Goal: Task Accomplishment & Management: Manage account settings

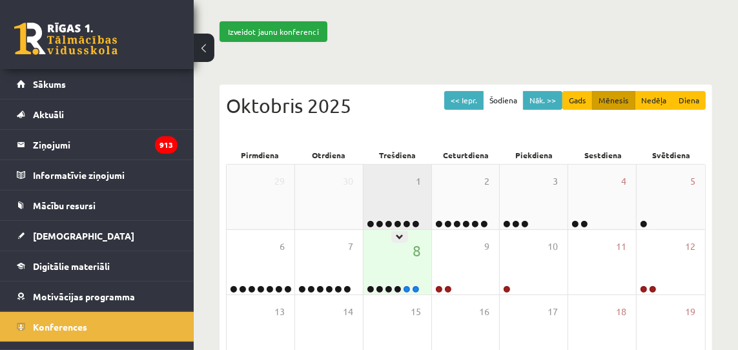
scroll to position [105, 0]
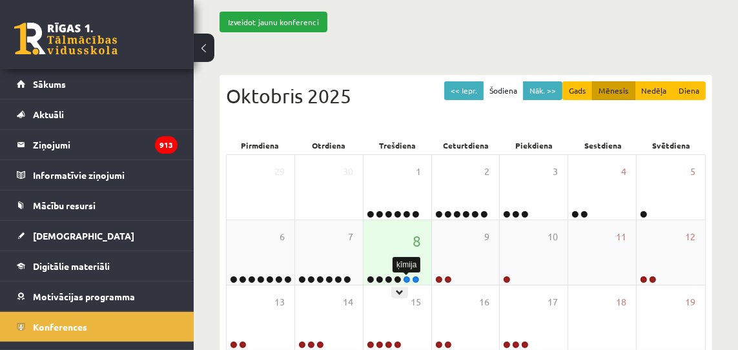
click at [407, 279] on link at bounding box center [407, 280] width 8 height 8
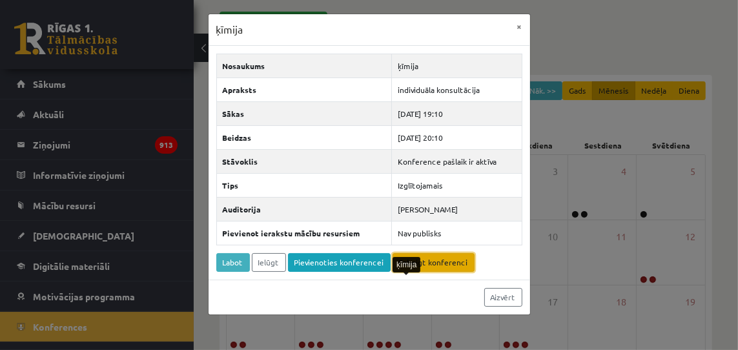
click at [440, 262] on link "Pabeigt konferenci" at bounding box center [433, 262] width 82 height 19
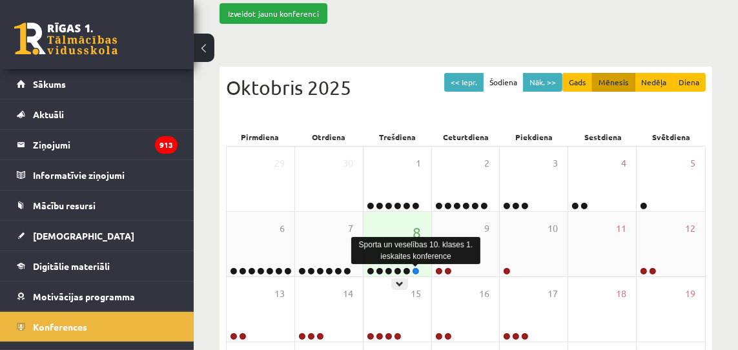
click at [415, 271] on link at bounding box center [416, 271] width 8 height 8
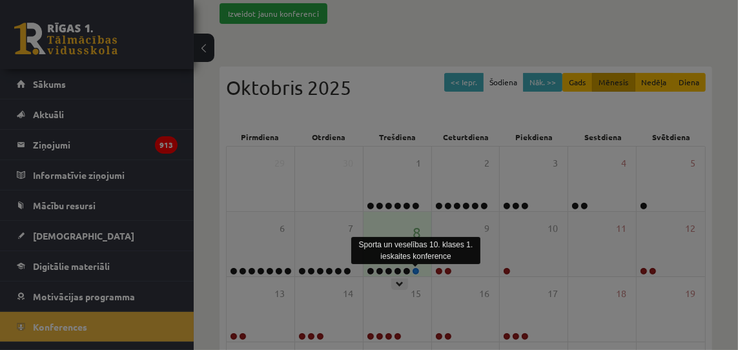
scroll to position [113, 0]
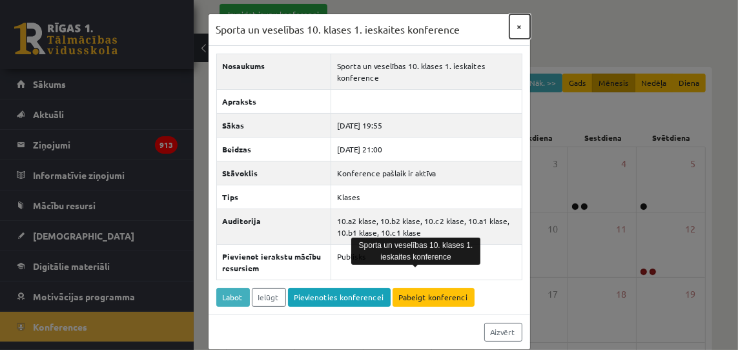
click at [521, 26] on button "×" at bounding box center [519, 26] width 21 height 25
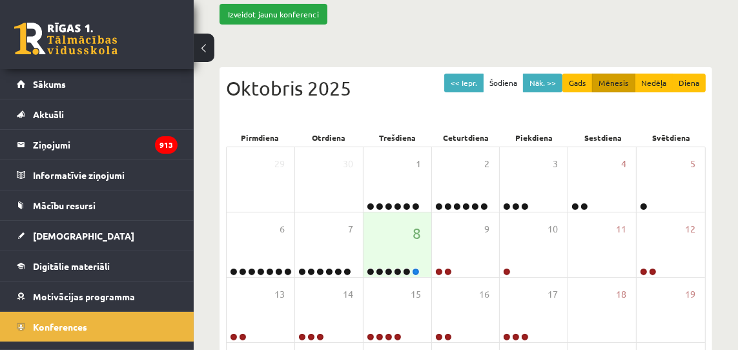
click at [626, 30] on div "Konferences Izveidot jaunu konferenci << Iepr. Šodiena Nāk. >> Gads Mēnesis Ned…" at bounding box center [466, 238] width 544 height 603
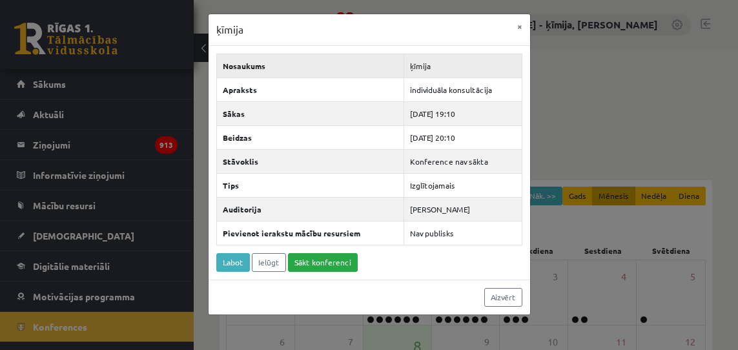
scroll to position [181, 0]
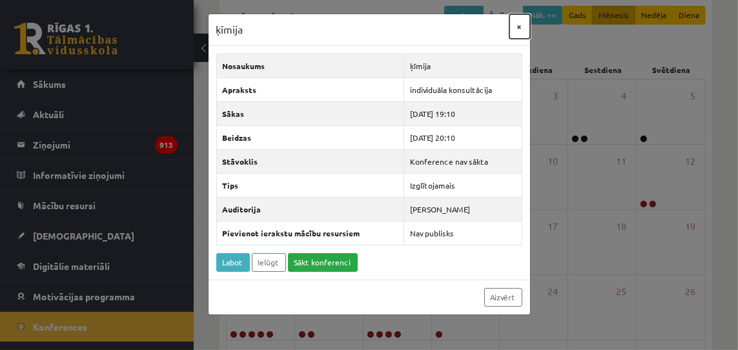
click at [521, 26] on button "×" at bounding box center [519, 26] width 21 height 25
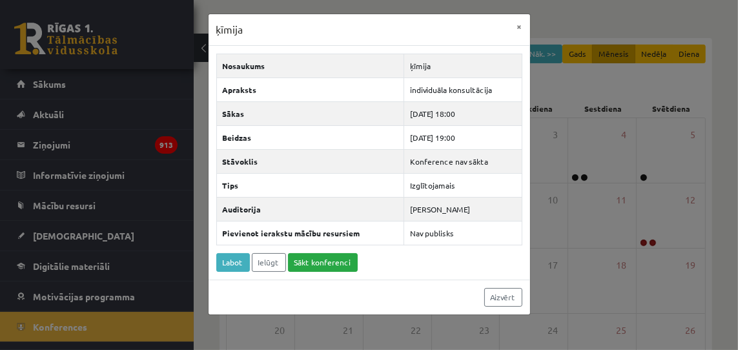
scroll to position [52, 0]
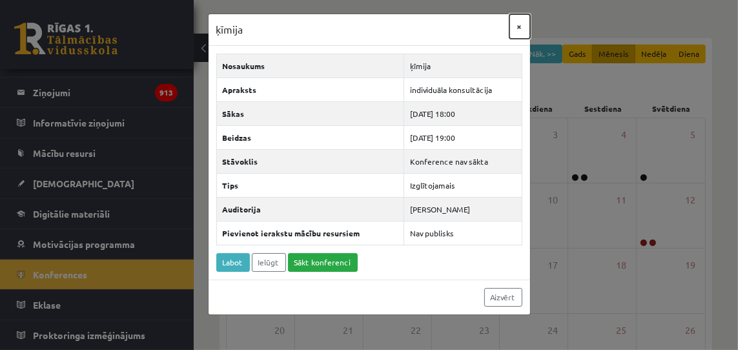
click at [522, 25] on button "×" at bounding box center [519, 26] width 21 height 25
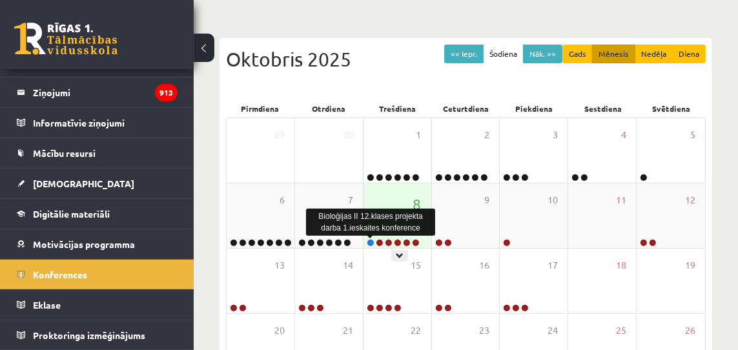
click at [369, 242] on link at bounding box center [371, 243] width 8 height 8
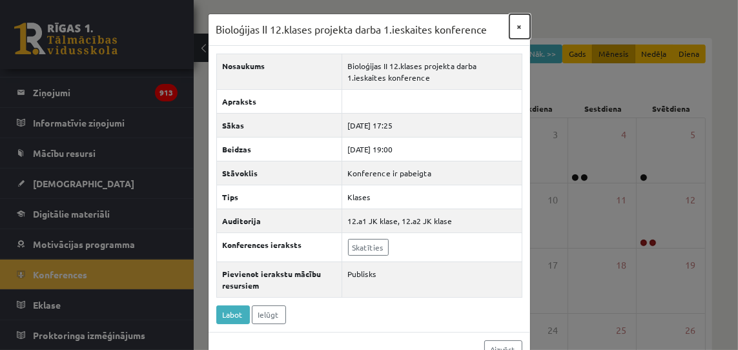
click at [518, 25] on button "×" at bounding box center [519, 26] width 21 height 25
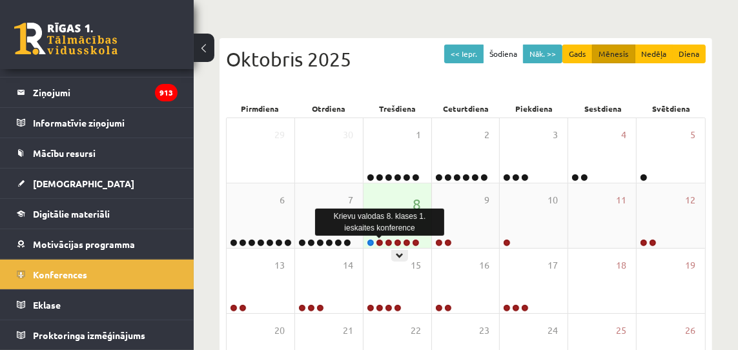
click at [380, 242] on link at bounding box center [380, 243] width 8 height 8
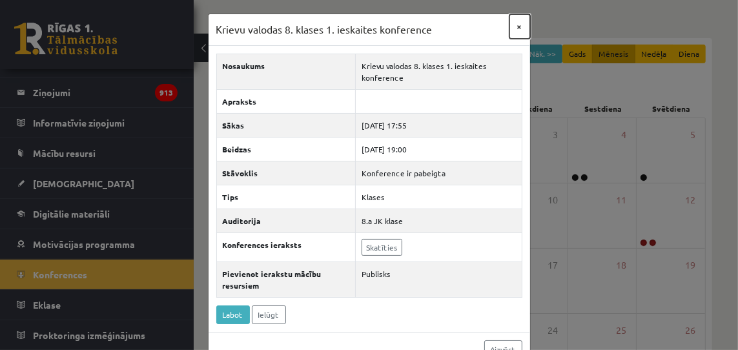
click at [519, 26] on button "×" at bounding box center [519, 26] width 21 height 25
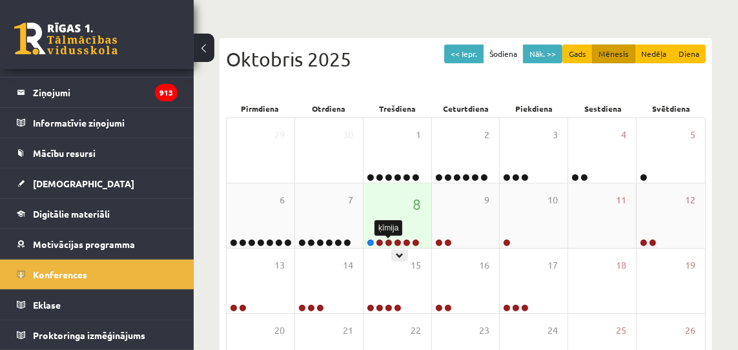
click at [388, 241] on link at bounding box center [389, 243] width 8 height 8
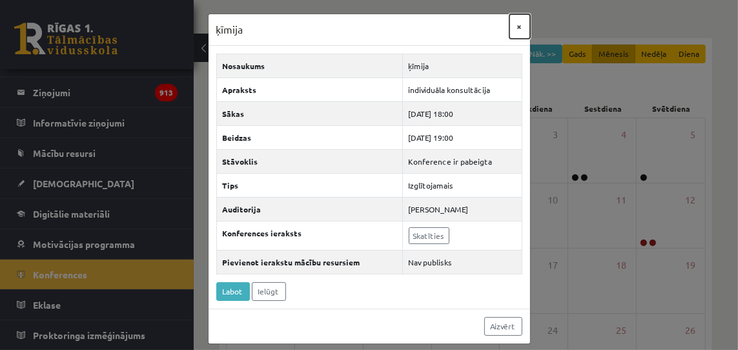
drag, startPoint x: 520, startPoint y: 26, endPoint x: 515, endPoint y: 41, distance: 15.7
click at [520, 26] on button "×" at bounding box center [519, 26] width 21 height 25
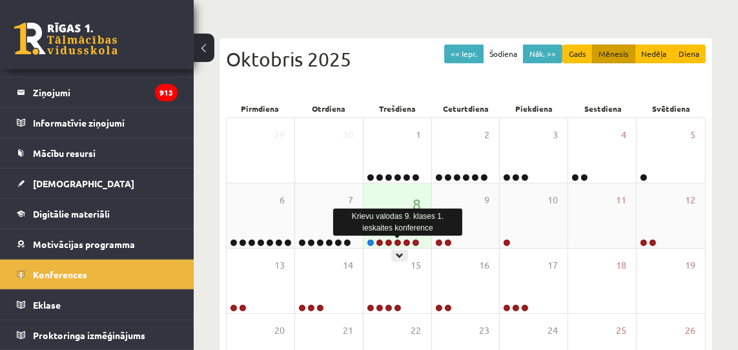
click at [396, 241] on link at bounding box center [398, 243] width 8 height 8
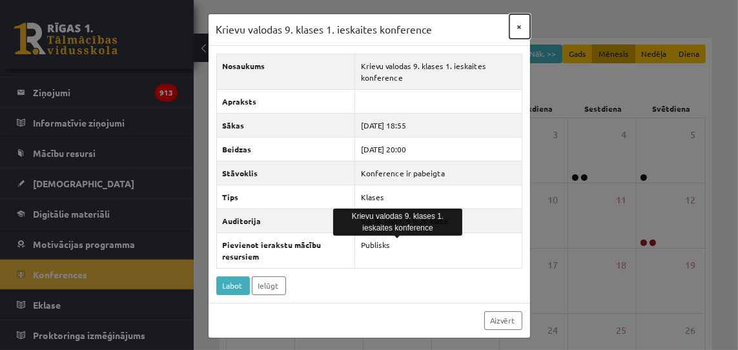
click at [522, 26] on button "×" at bounding box center [519, 26] width 21 height 25
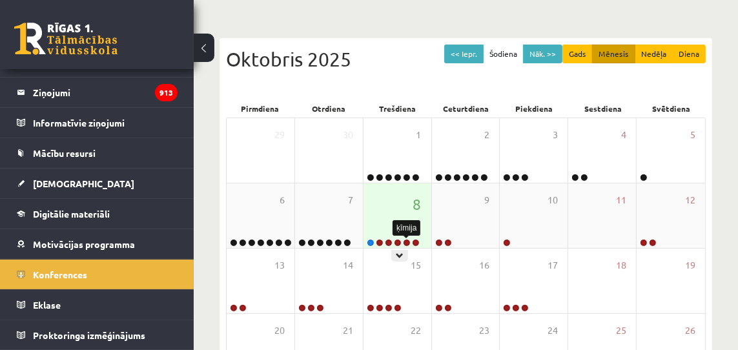
click at [406, 241] on link at bounding box center [407, 243] width 8 height 8
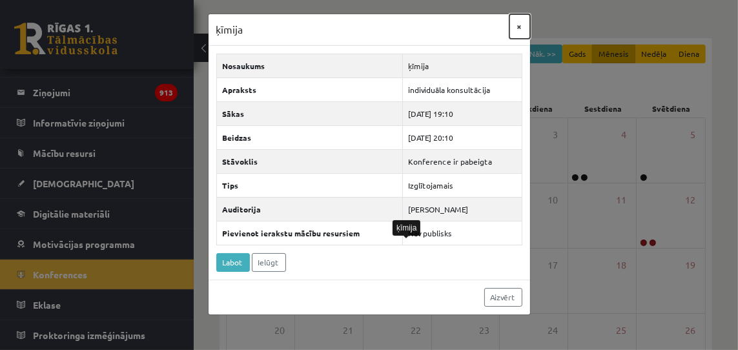
click at [518, 26] on button "×" at bounding box center [519, 26] width 21 height 25
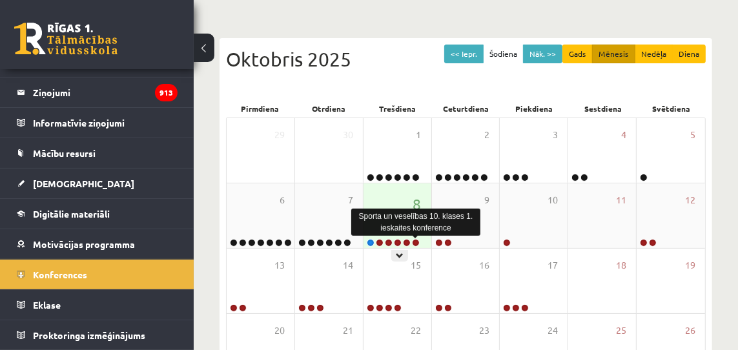
click at [415, 242] on link at bounding box center [416, 243] width 8 height 8
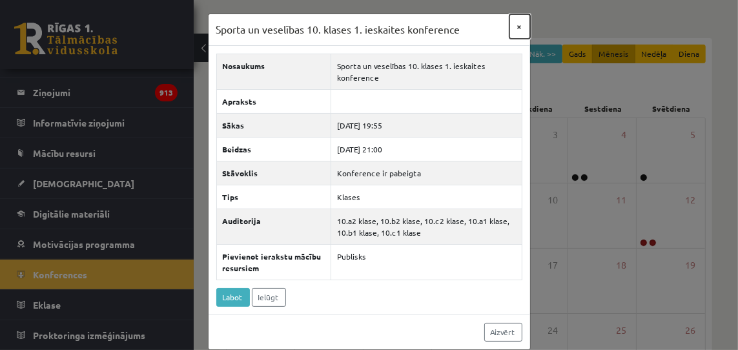
click at [522, 25] on button "×" at bounding box center [519, 26] width 21 height 25
